Goal: Transaction & Acquisition: Download file/media

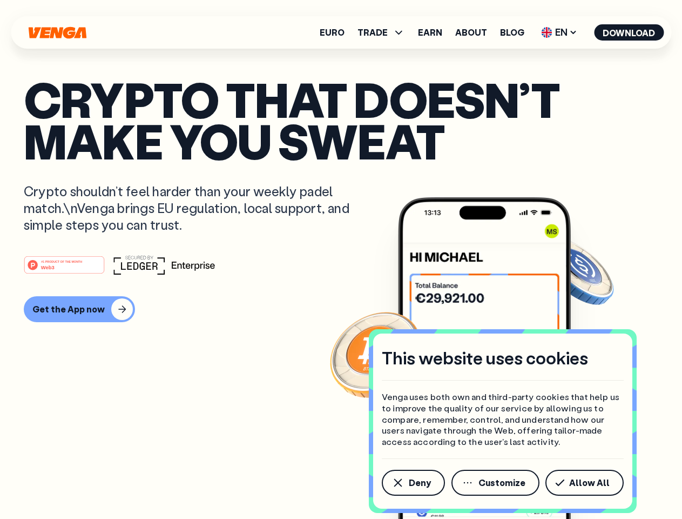
click at [341, 259] on div "#1 PRODUCT OF THE MONTH Web3" at bounding box center [341, 264] width 635 height 19
click at [413, 482] on span "Deny" at bounding box center [420, 482] width 22 height 9
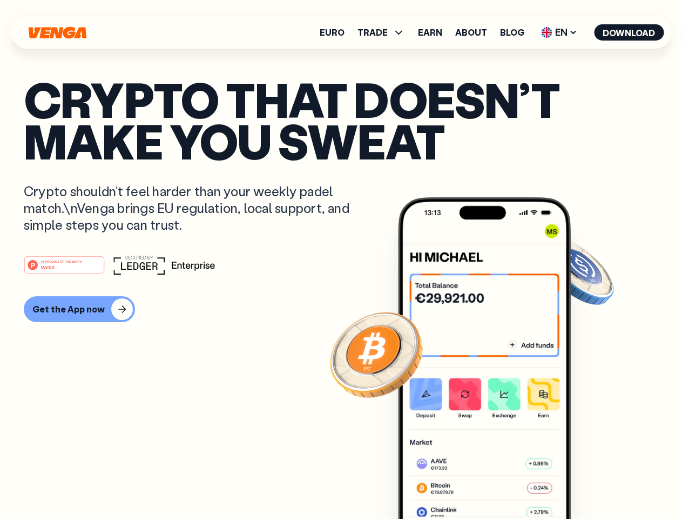
click at [497, 482] on img at bounding box center [484, 378] width 173 height 362
click at [587, 482] on article "Crypto that doesn’t make you sweat Crypto shouldn’t feel harder than your weekl…" at bounding box center [341, 280] width 635 height 405
click at [385, 32] on span "TRADE" at bounding box center [373, 32] width 30 height 9
click at [560, 32] on span "EN" at bounding box center [560, 32] width 44 height 17
click at [629, 32] on button "Download" at bounding box center [629, 32] width 70 height 16
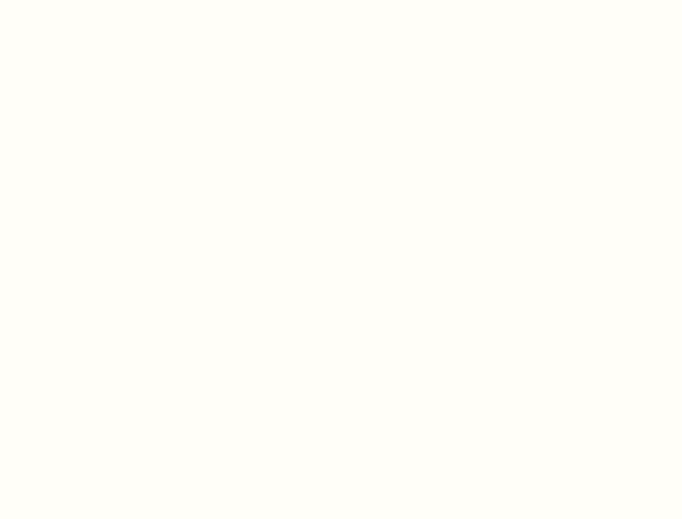
click at [78, 0] on html "This website uses cookies Venga uses both own and third-party cookies that help…" at bounding box center [341, 0] width 682 height 0
click at [66, 0] on html "This website uses cookies Venga uses both own and third-party cookies that help…" at bounding box center [341, 0] width 682 height 0
